Goal: Task Accomplishment & Management: Use online tool/utility

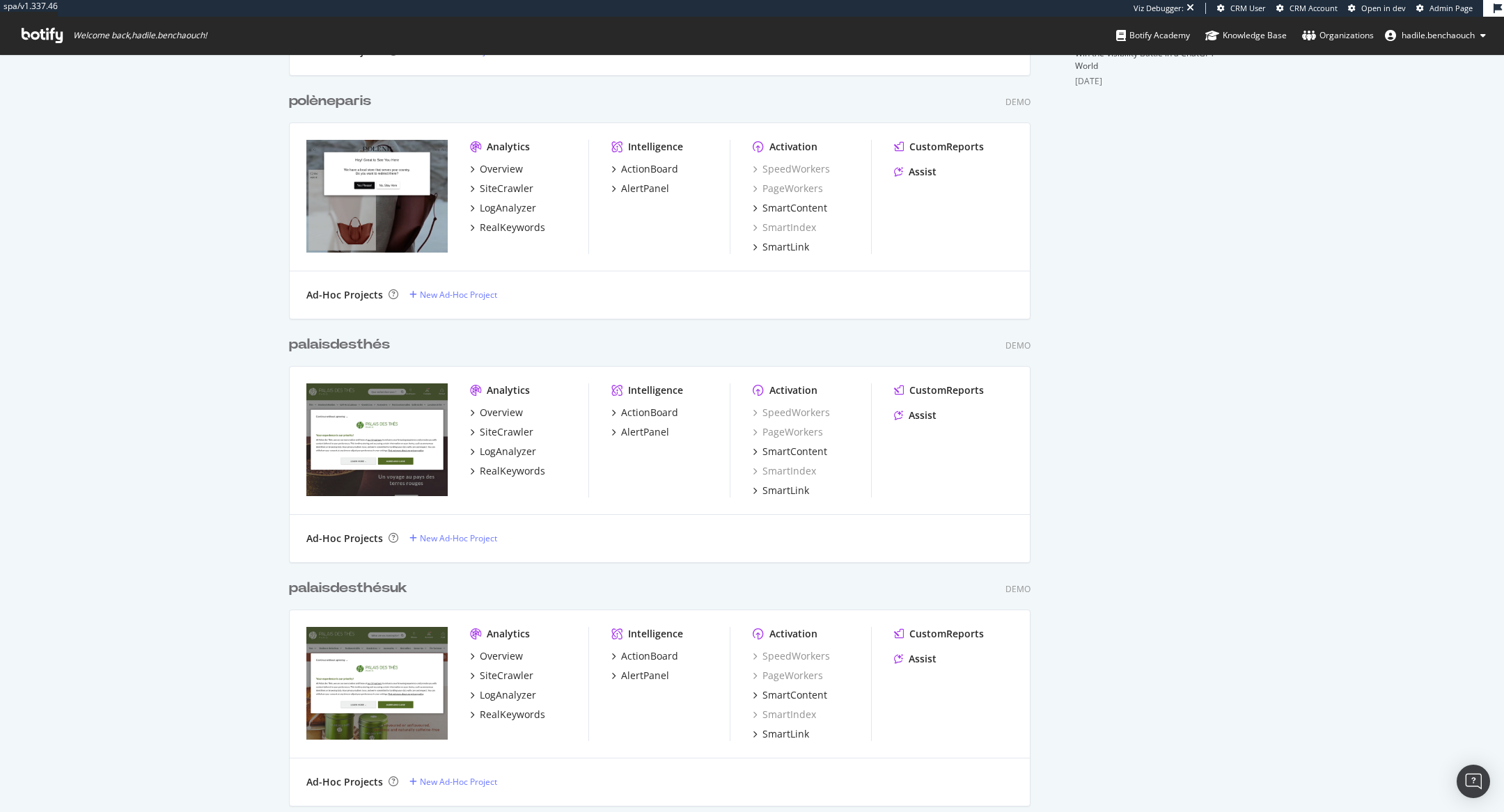
scroll to position [16113, 752]
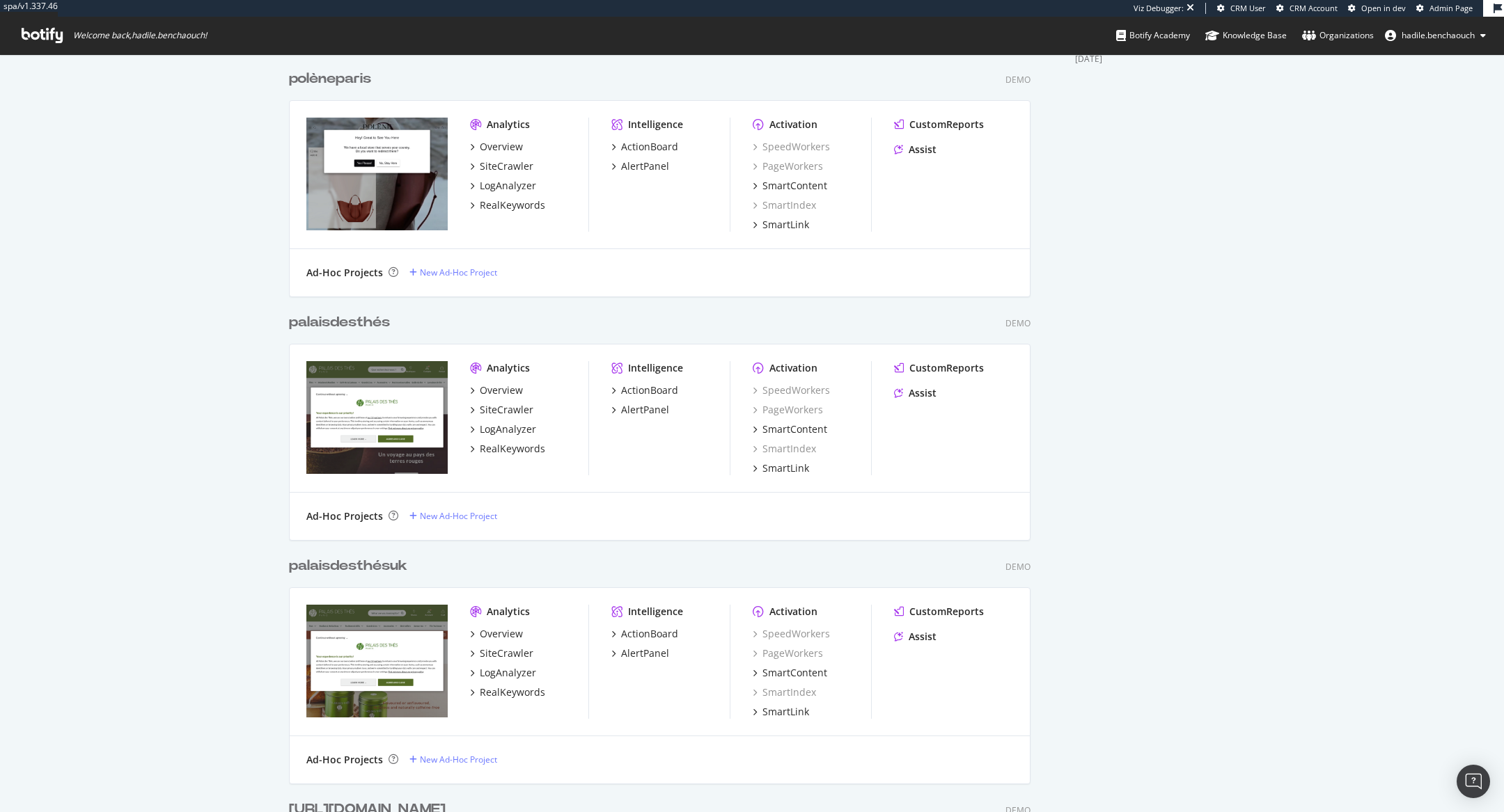
click at [358, 318] on div "palaisdesthés" at bounding box center [340, 323] width 101 height 20
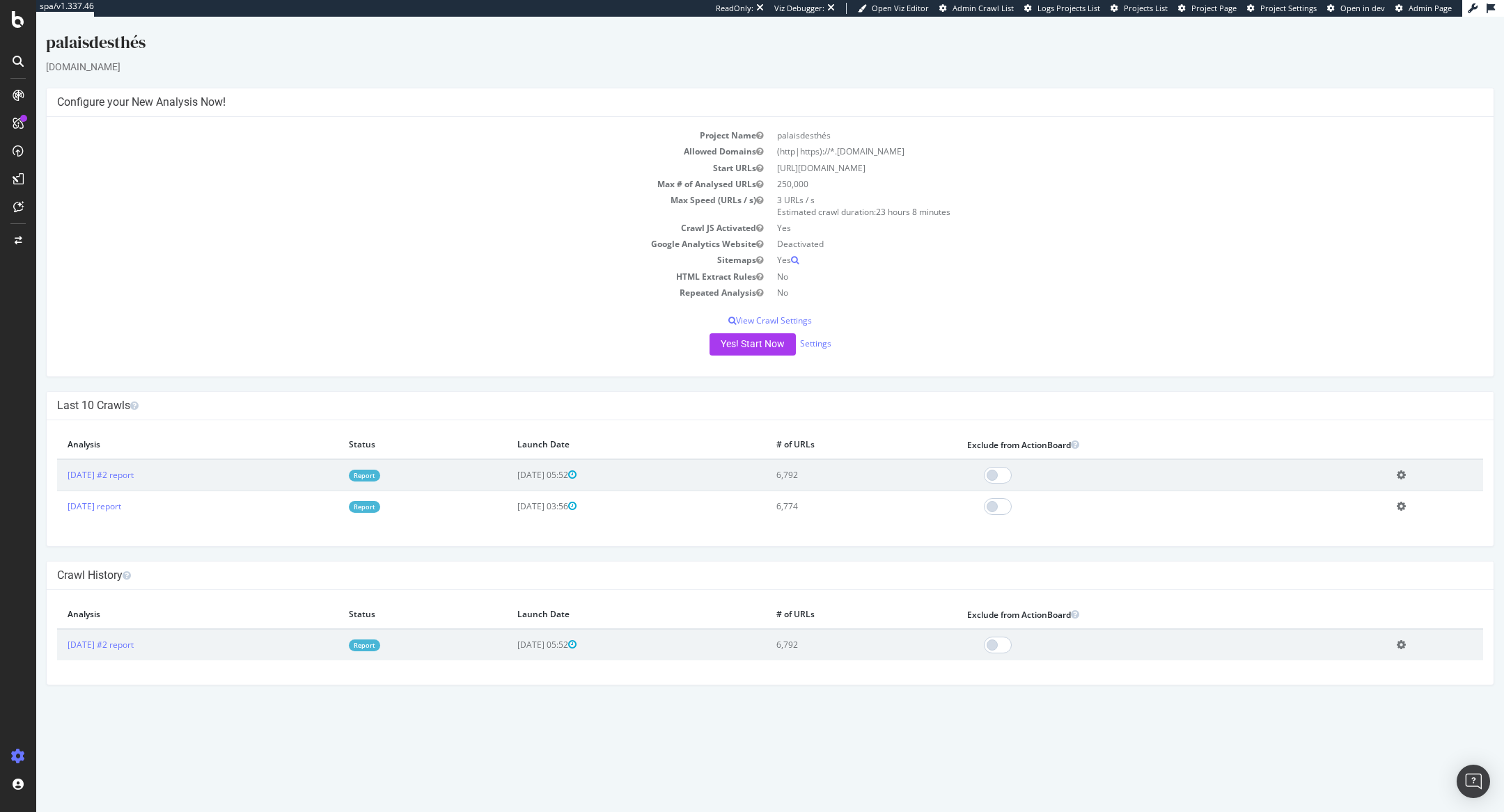
click at [380, 470] on link "Report" at bounding box center [365, 476] width 31 height 12
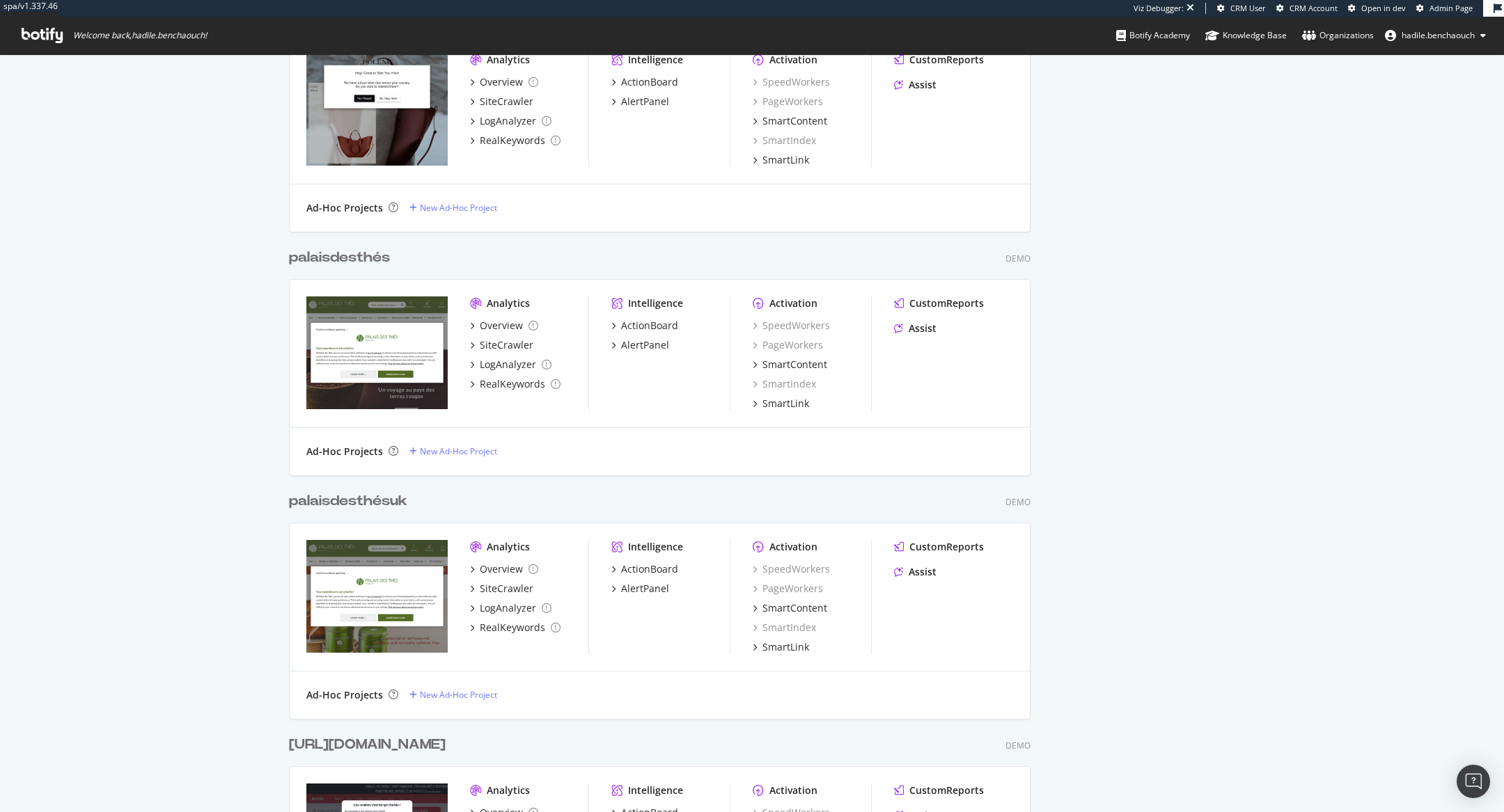
scroll to position [656, 0]
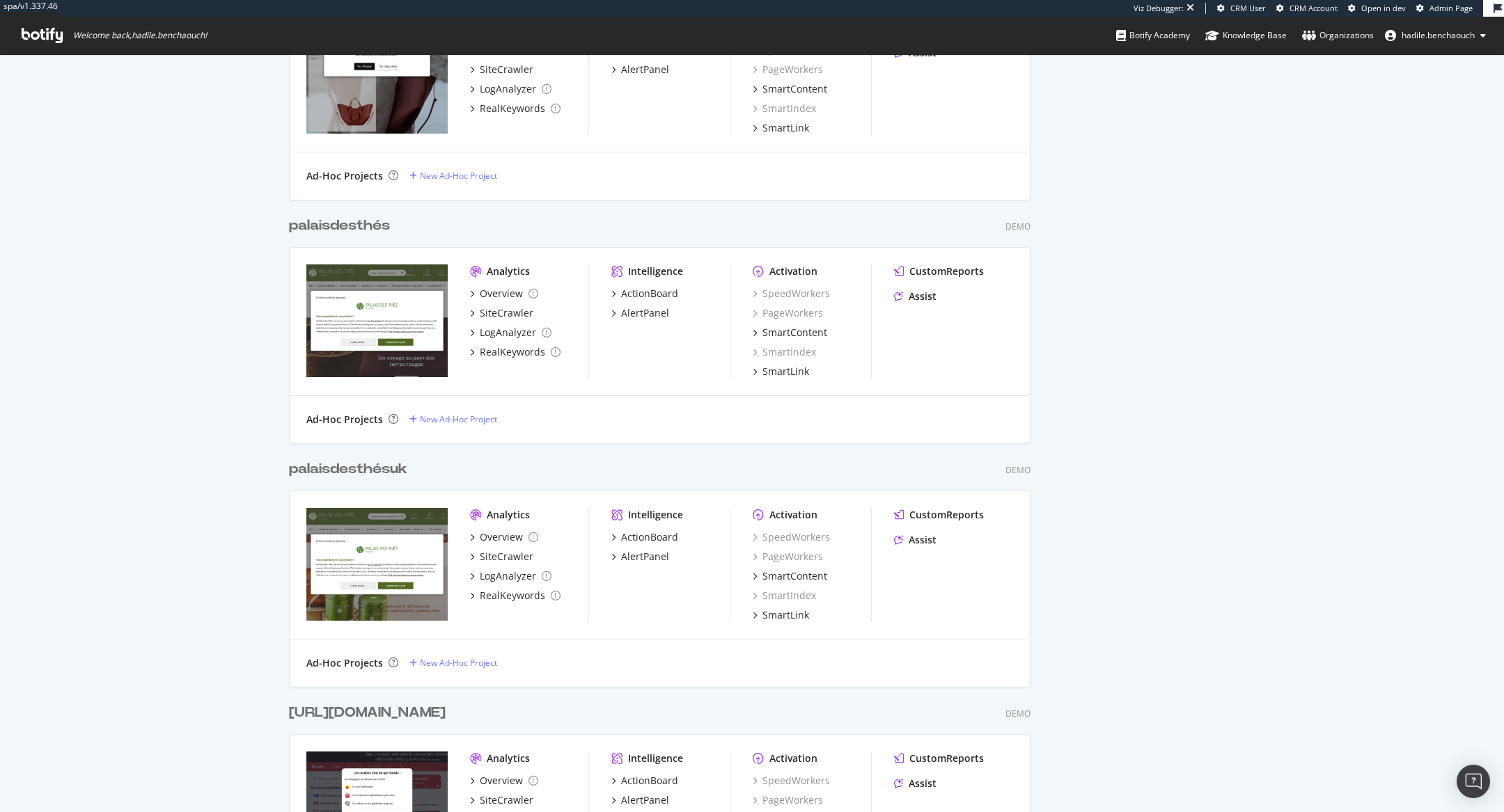
click at [360, 467] on div "palaisdesthésuk" at bounding box center [348, 469] width 118 height 20
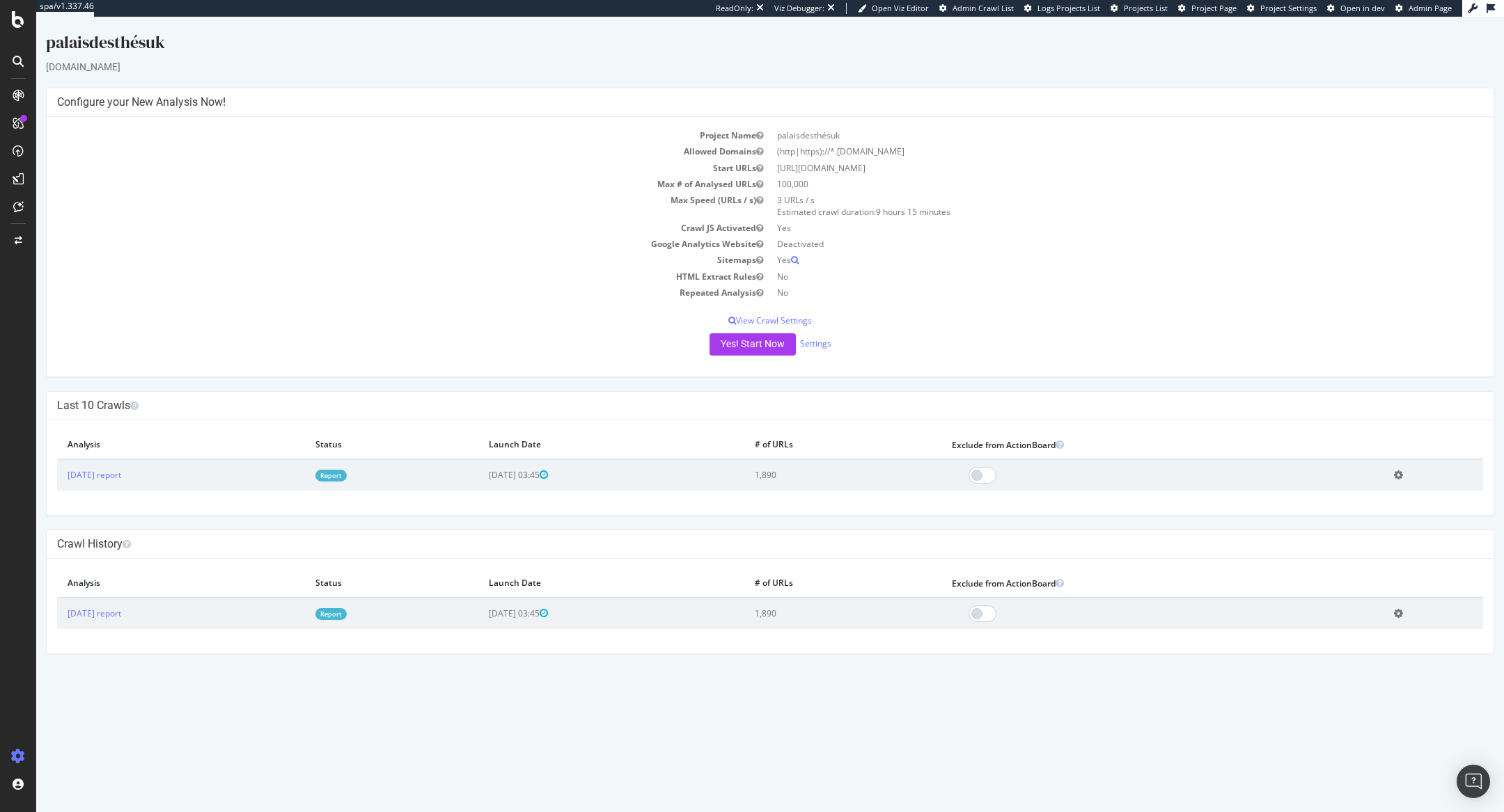
click at [347, 475] on link "Report" at bounding box center [331, 476] width 31 height 12
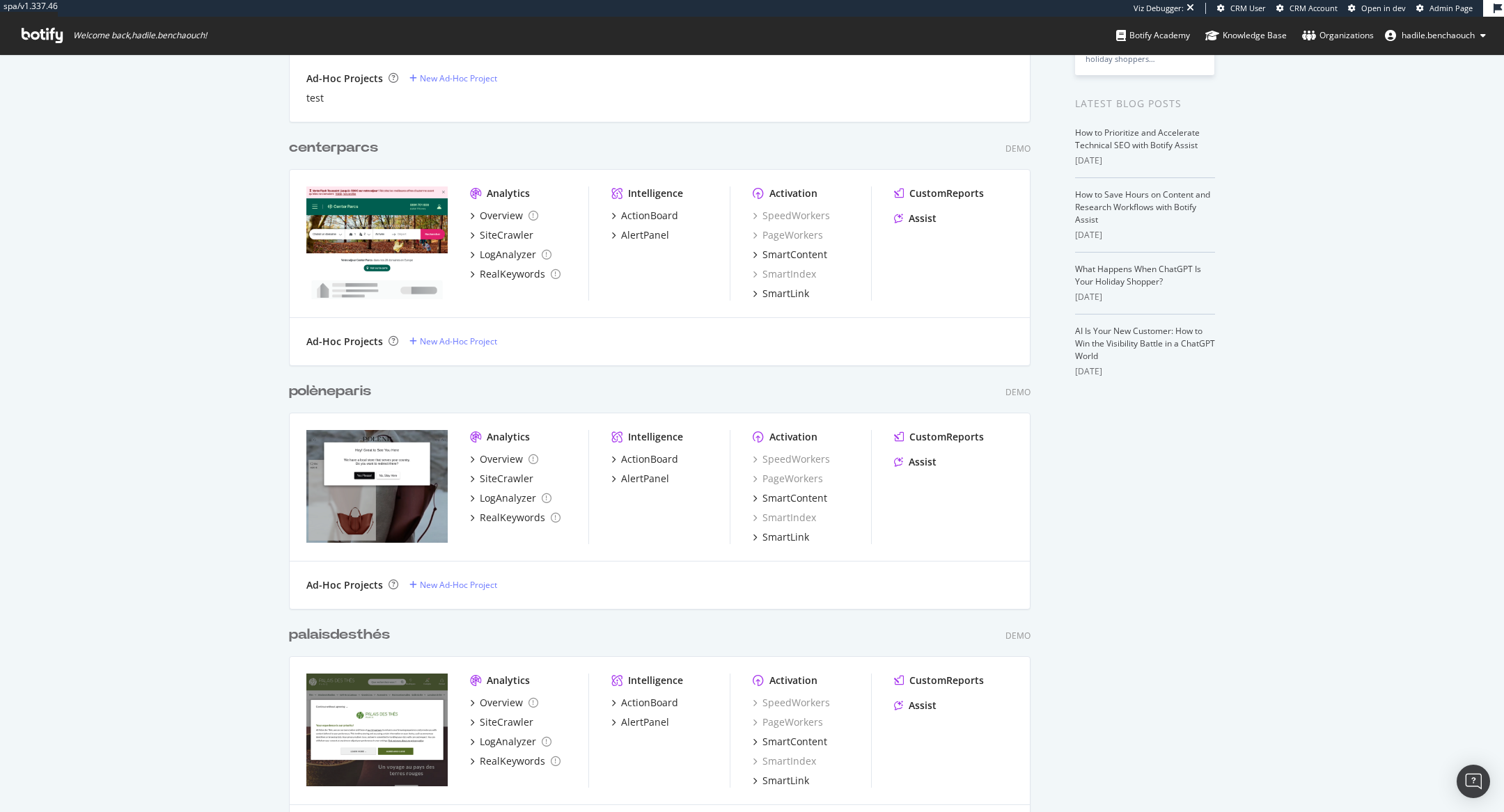
scroll to position [432, 0]
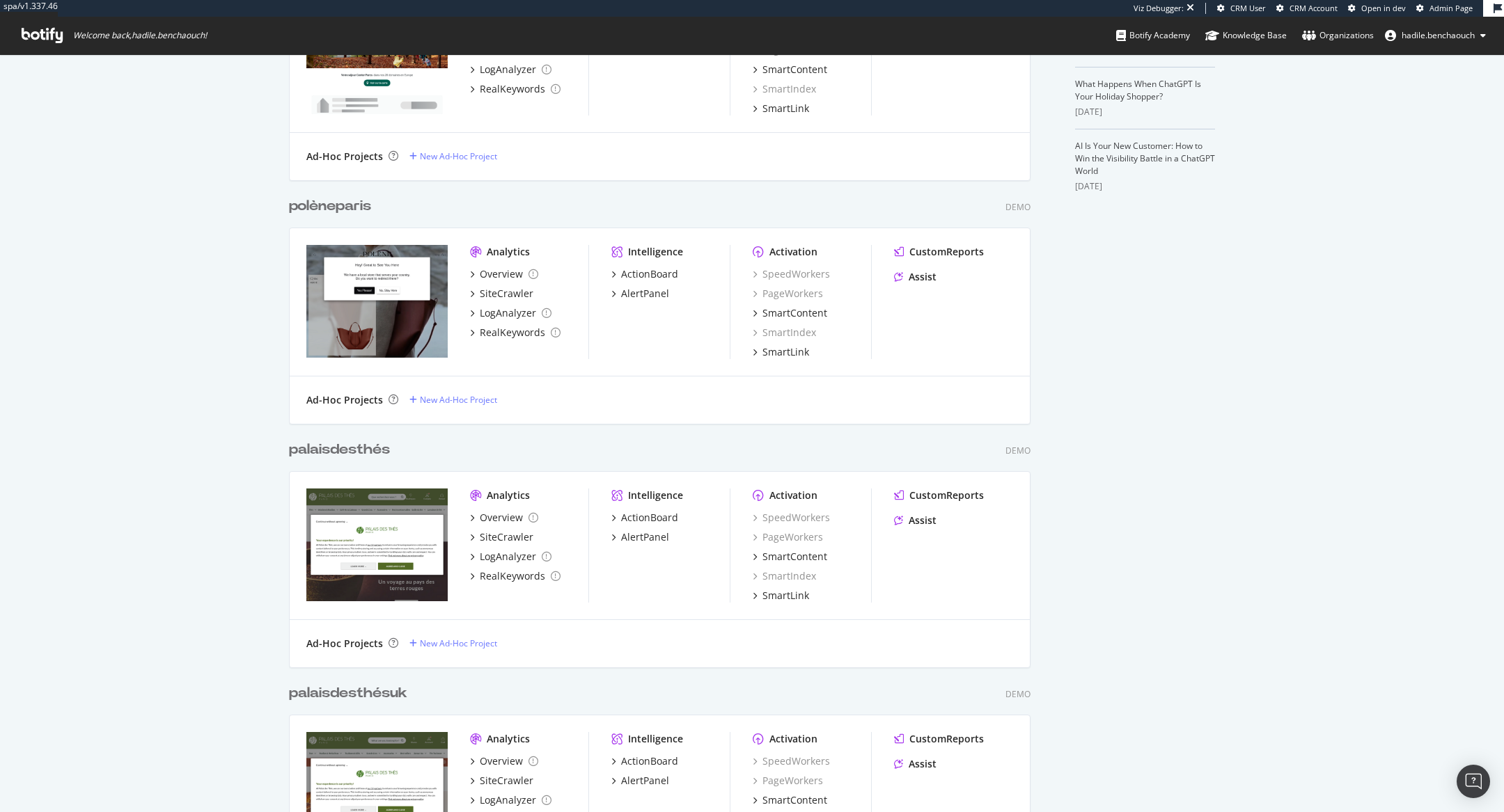
click at [355, 455] on div "palaisdesthés" at bounding box center [340, 450] width 101 height 20
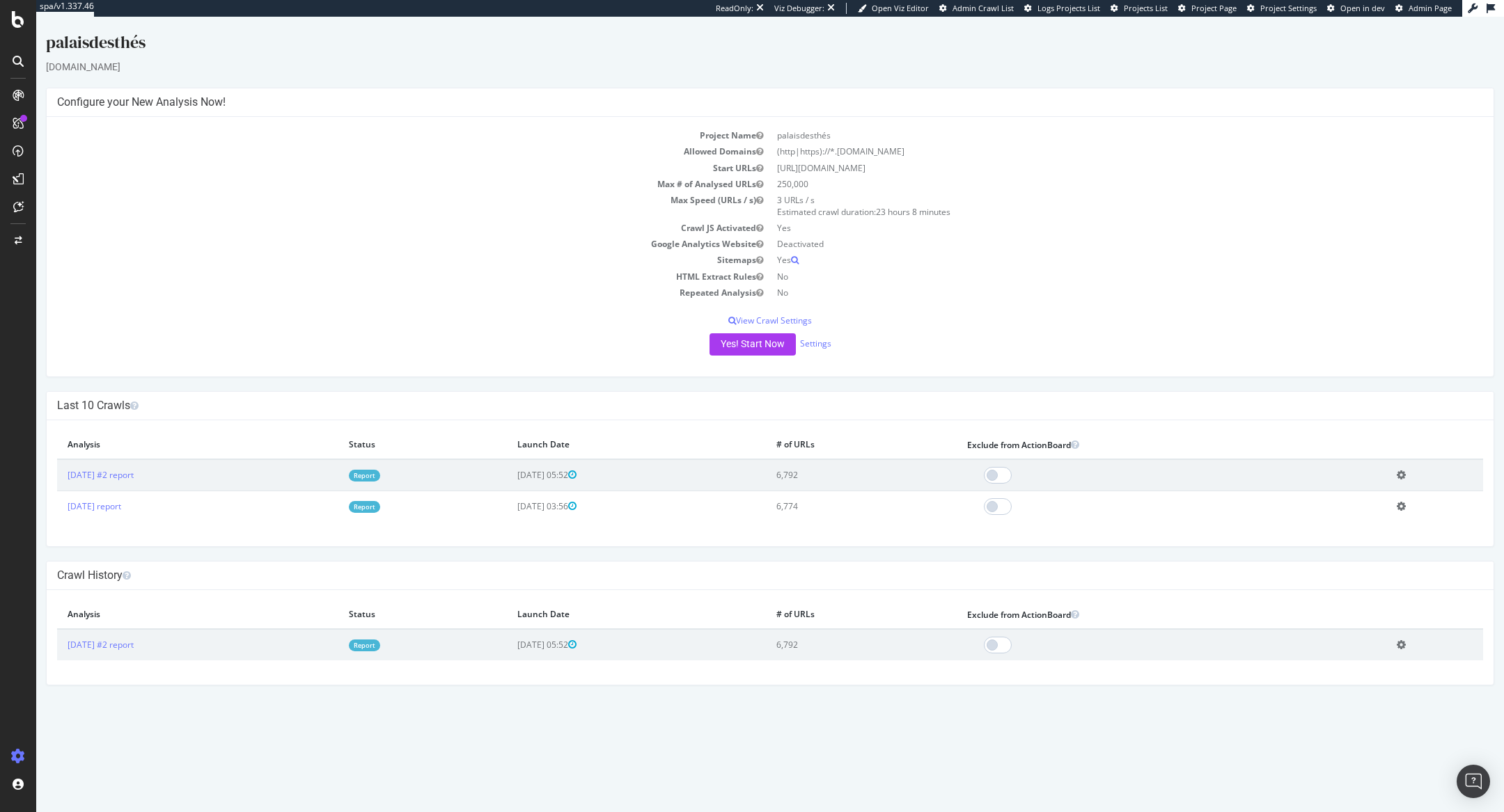
drag, startPoint x: 840, startPoint y: 151, endPoint x: 995, endPoint y: 151, distance: 155.0
click at [995, 151] on td "(http|https)://*.[DOMAIN_NAME]" at bounding box center [1126, 151] width 713 height 16
copy td "[DOMAIN_NAME]"
click at [380, 470] on link "Report" at bounding box center [365, 476] width 31 height 12
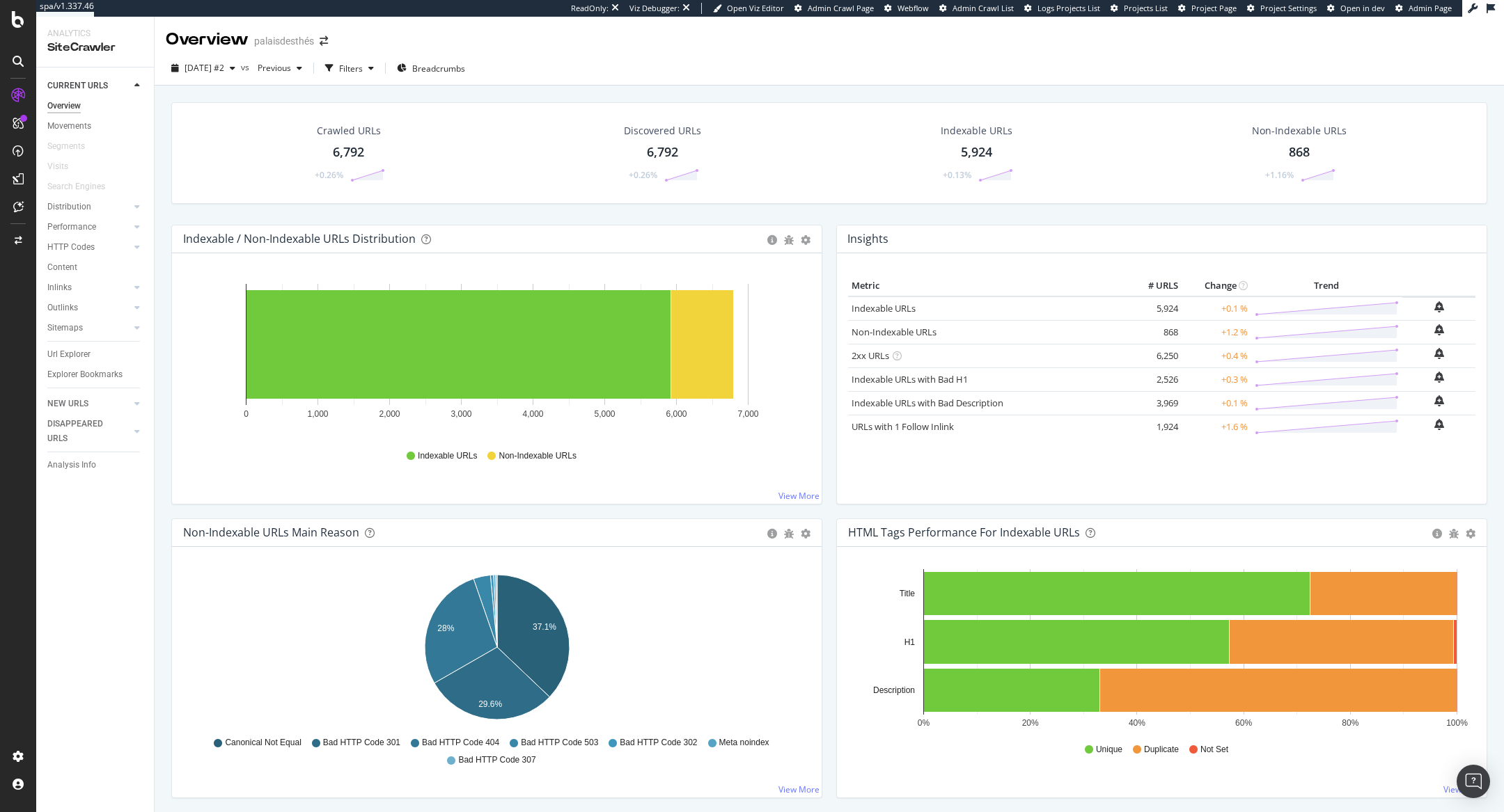
scroll to position [137, 0]
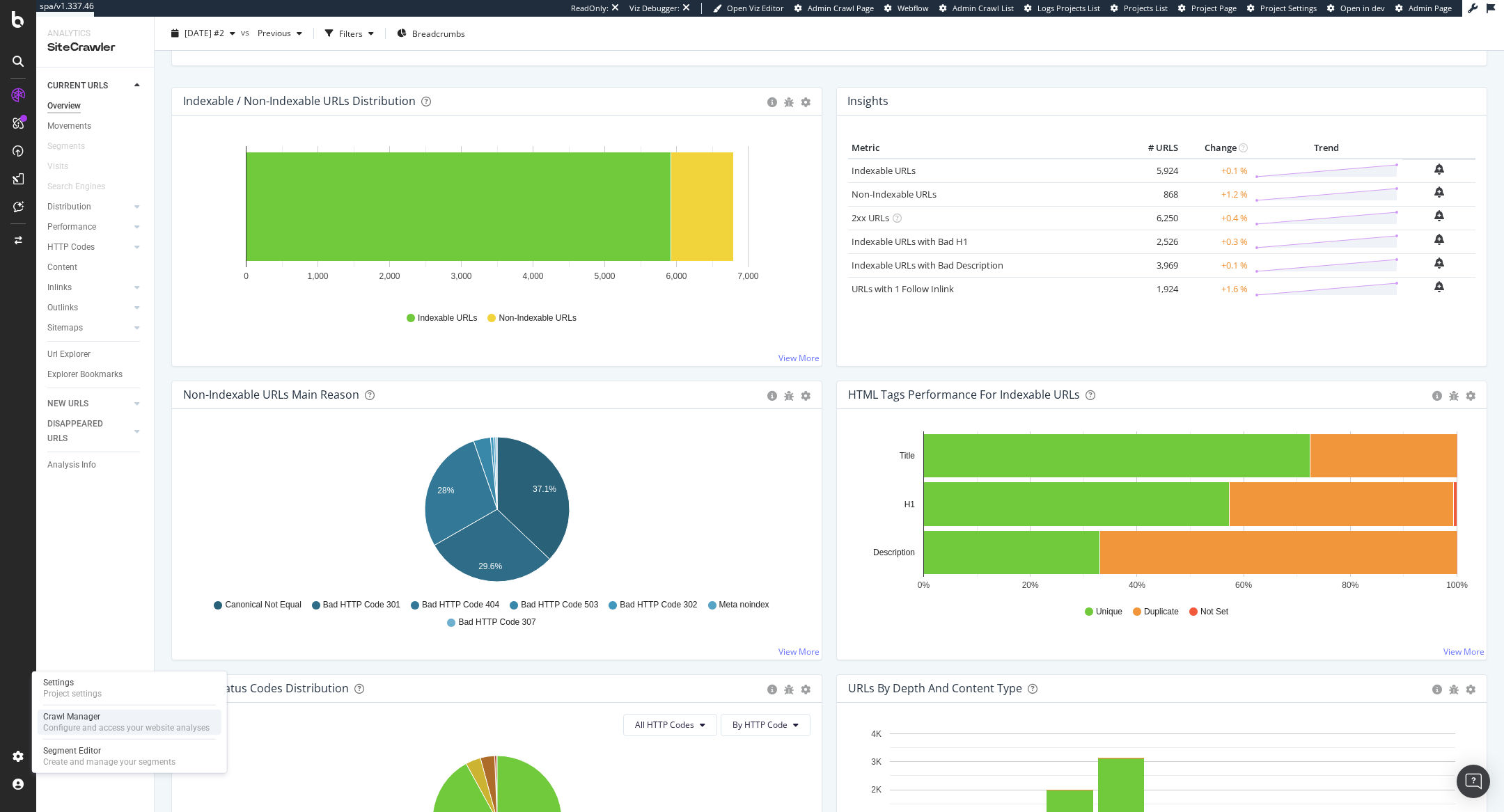
click at [117, 724] on div "Configure and access your website analyses" at bounding box center [127, 728] width 167 height 11
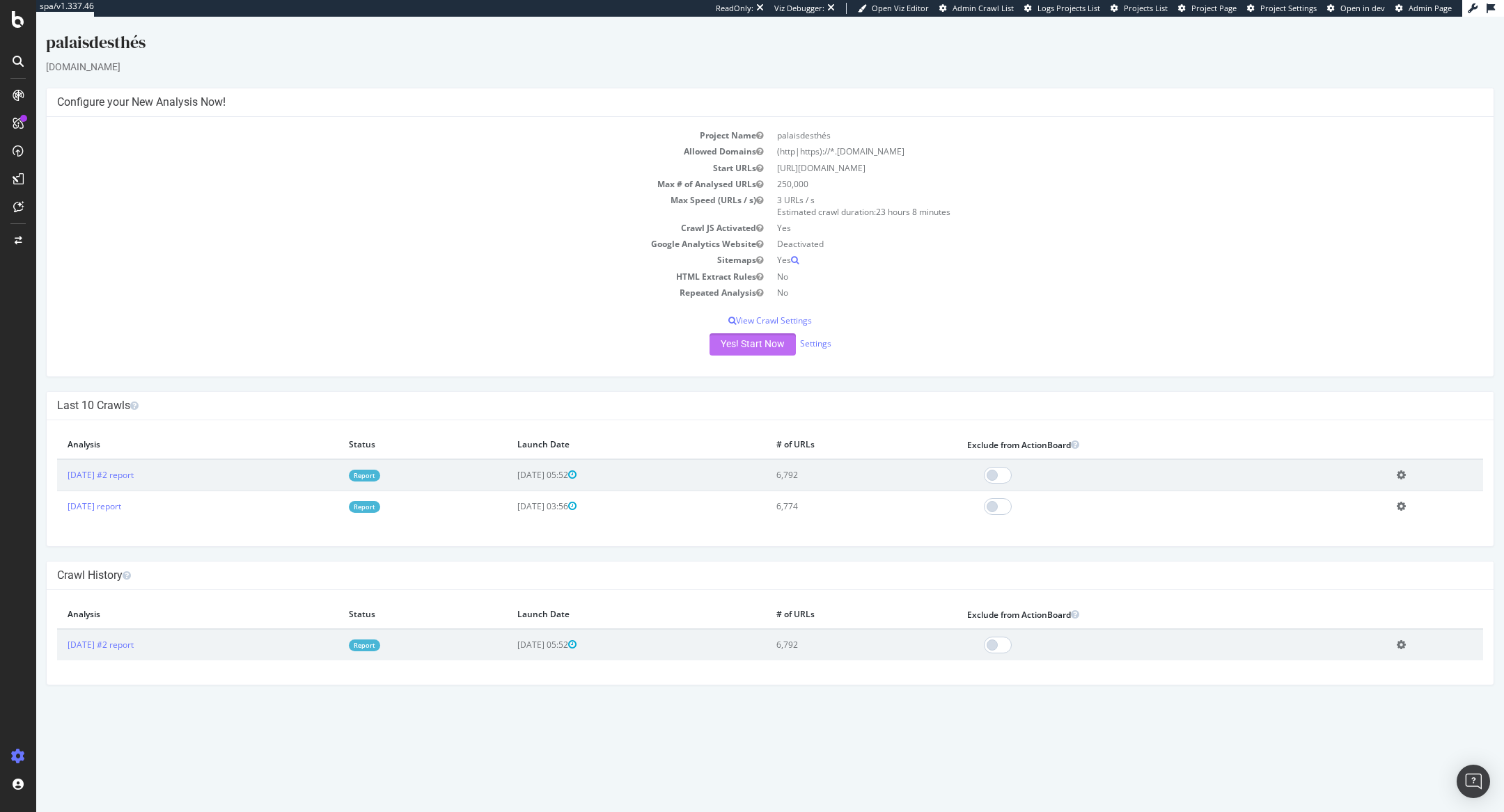
click at [757, 343] on button "Yes! Start Now" at bounding box center [752, 344] width 86 height 22
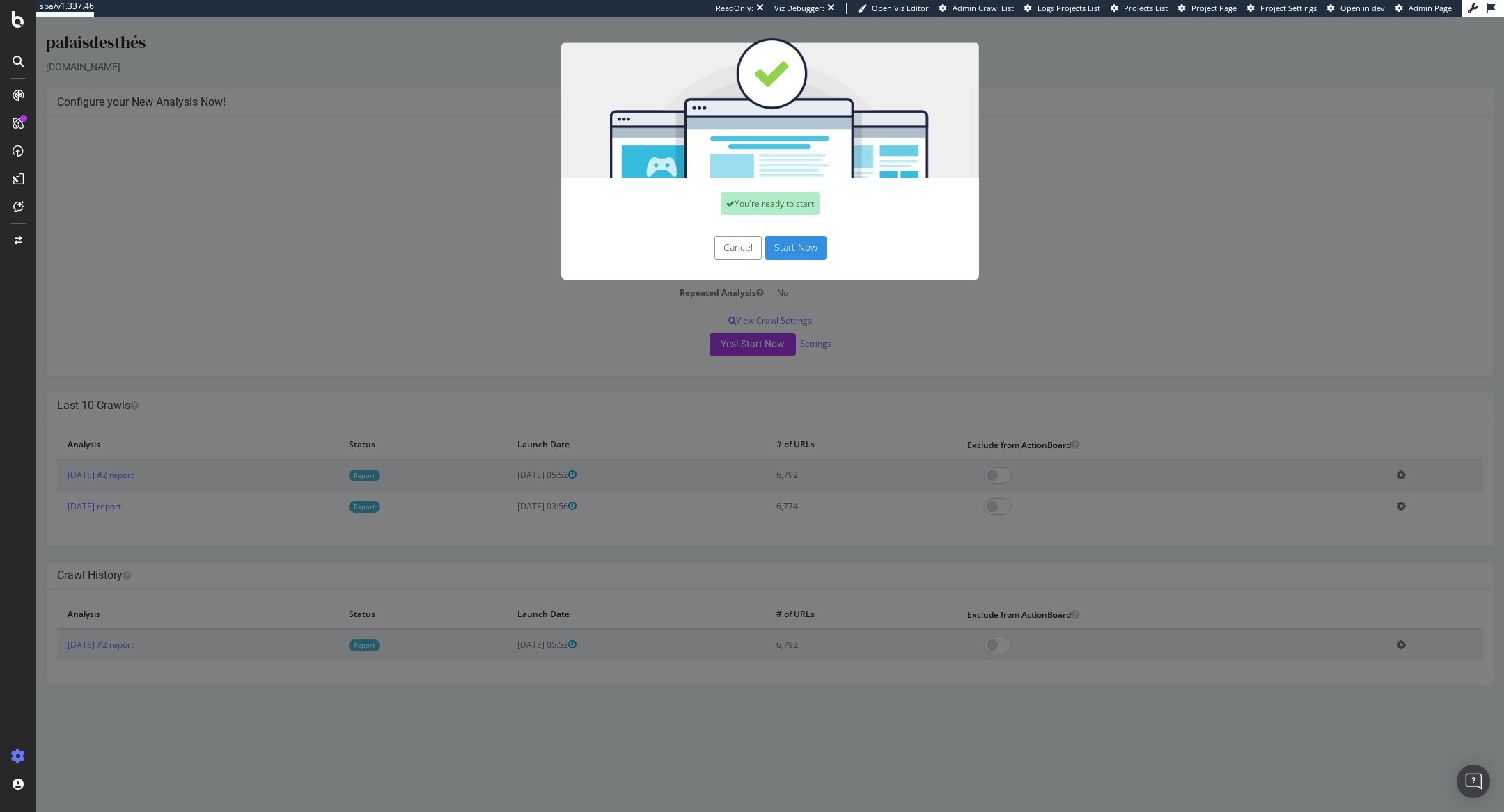
click at [809, 254] on button "Start Now" at bounding box center [796, 247] width 61 height 24
